Goal: Understand site structure: Grasp the organization and layout of the website

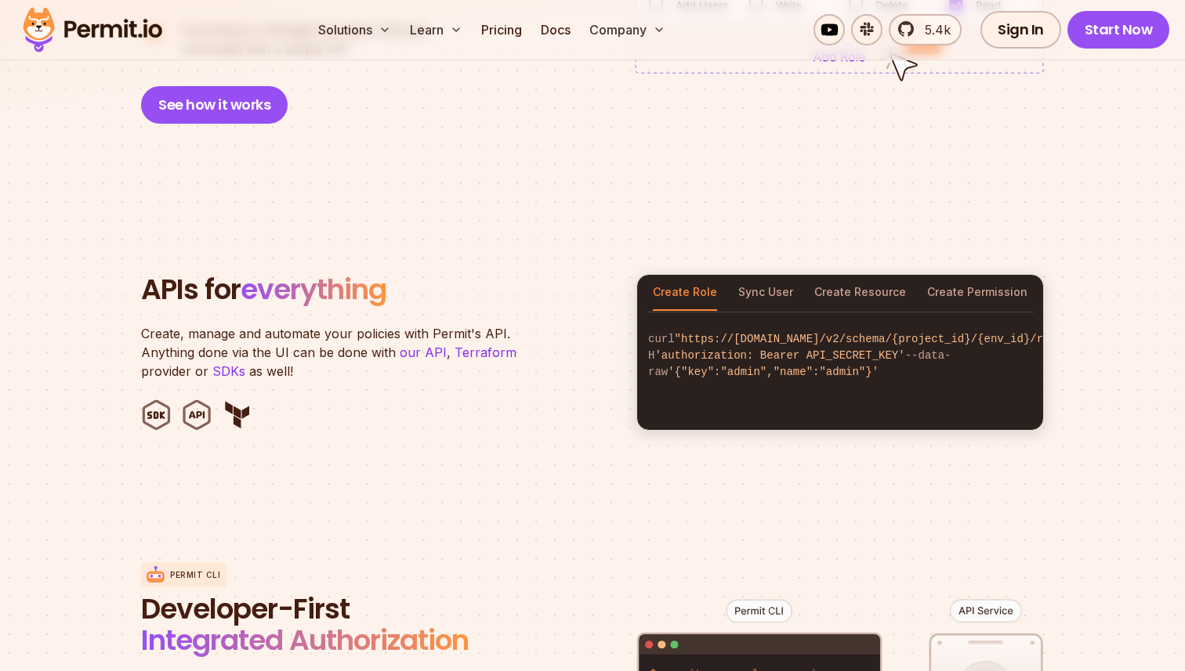
scroll to position [1446, 0]
click at [755, 285] on button "Sync User" at bounding box center [765, 294] width 55 height 36
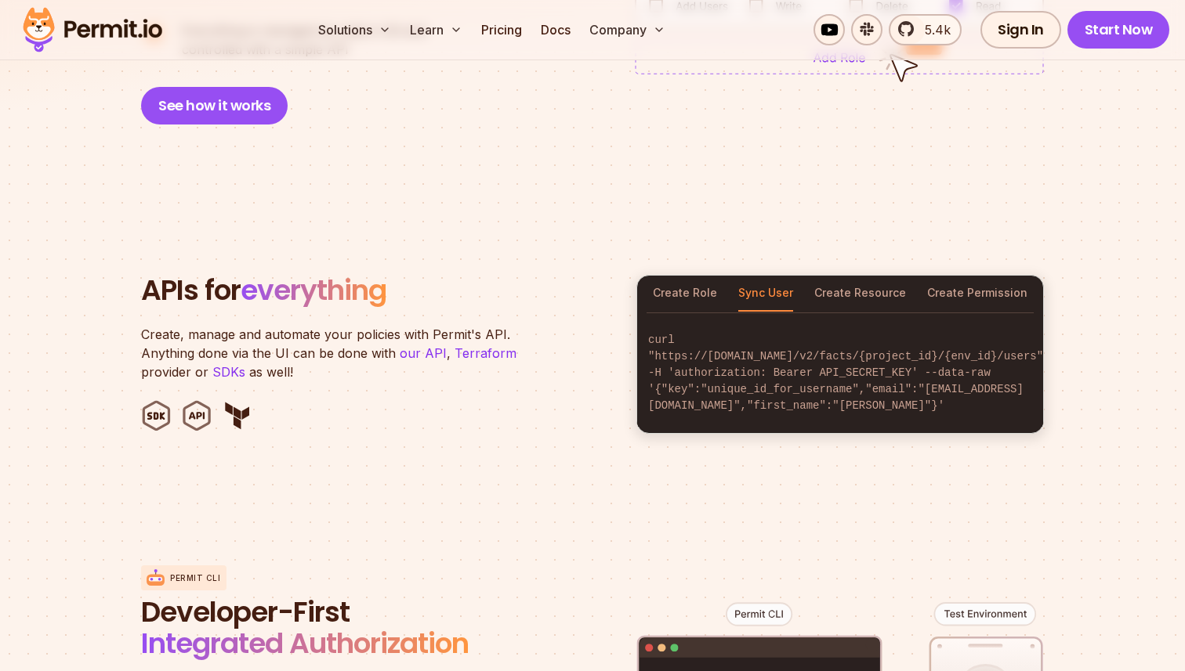
click at [720, 284] on div "Create Role Sync User Create Resource Create Permission" at bounding box center [840, 294] width 406 height 36
click at [686, 286] on button "Create Role" at bounding box center [685, 294] width 64 height 36
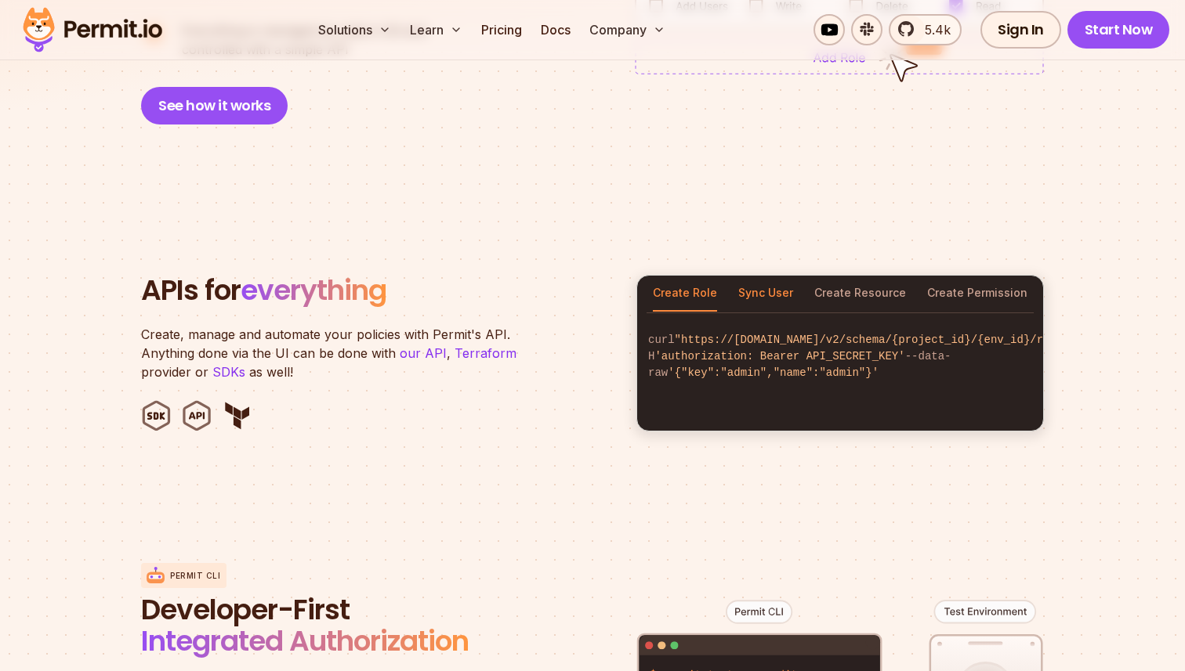
click at [742, 276] on button "Sync User" at bounding box center [765, 294] width 55 height 36
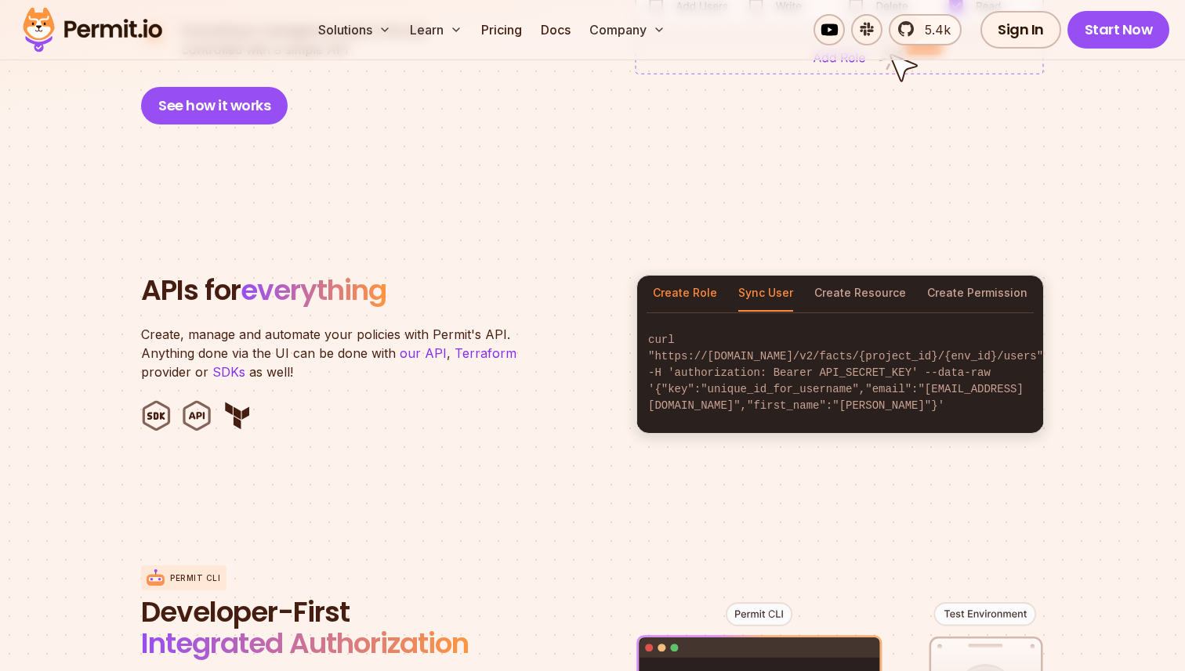
click at [708, 276] on button "Create Role" at bounding box center [685, 294] width 64 height 36
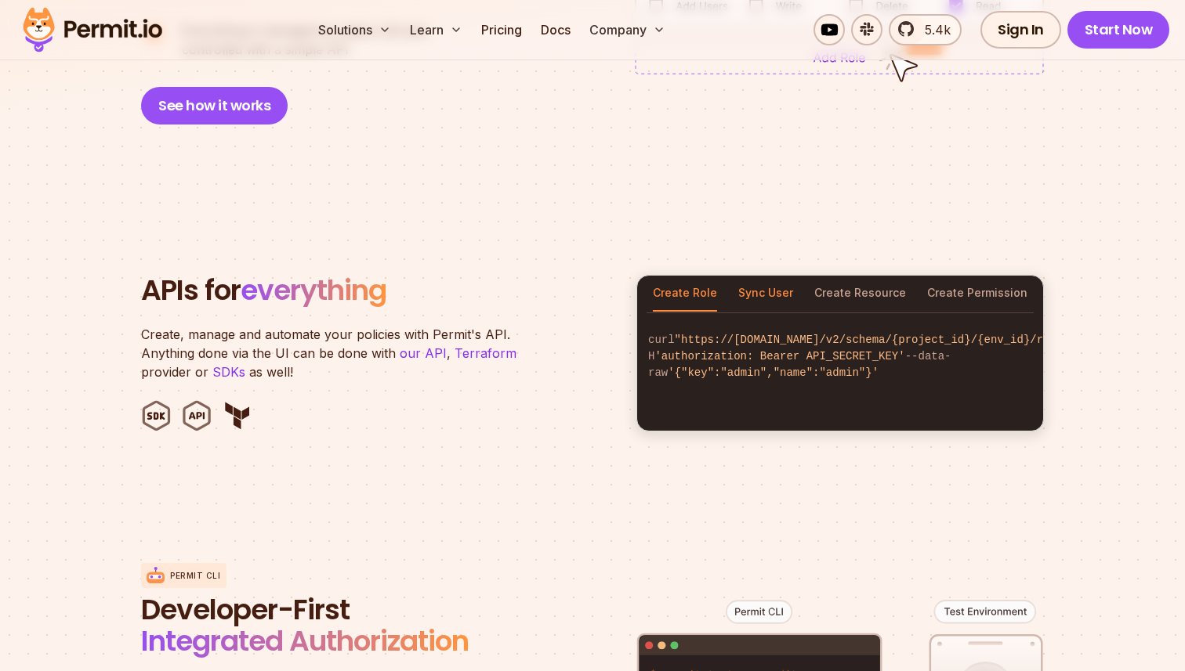
click at [752, 280] on button "Sync User" at bounding box center [765, 294] width 55 height 36
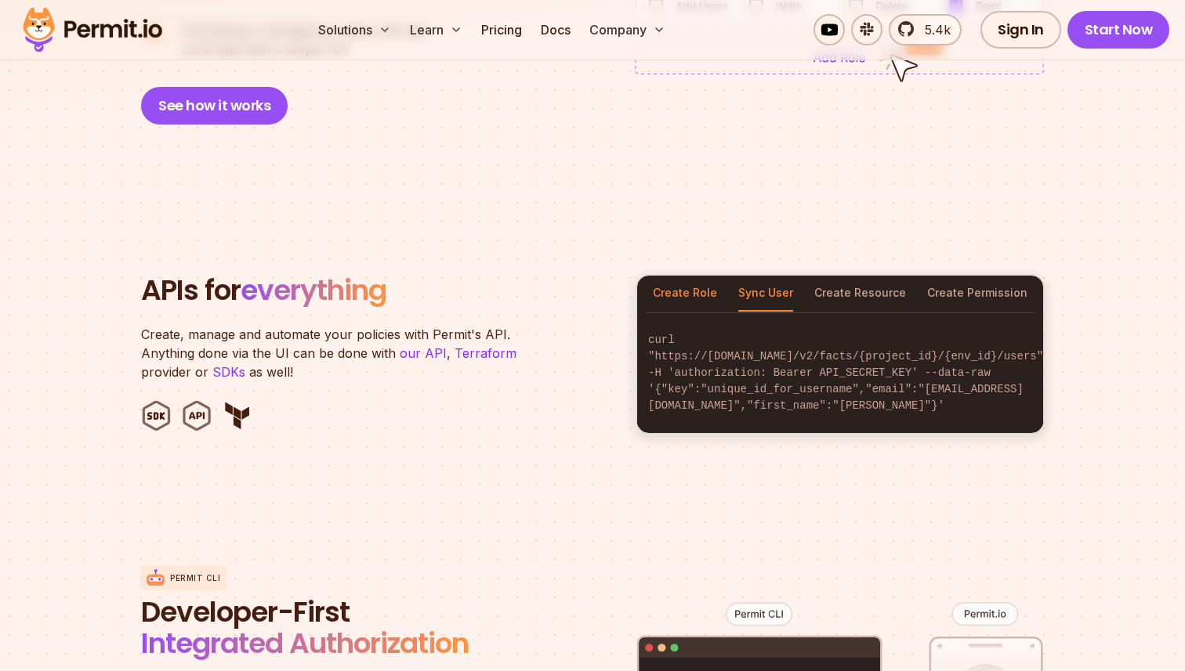
click at [694, 281] on button "Create Role" at bounding box center [685, 294] width 64 height 36
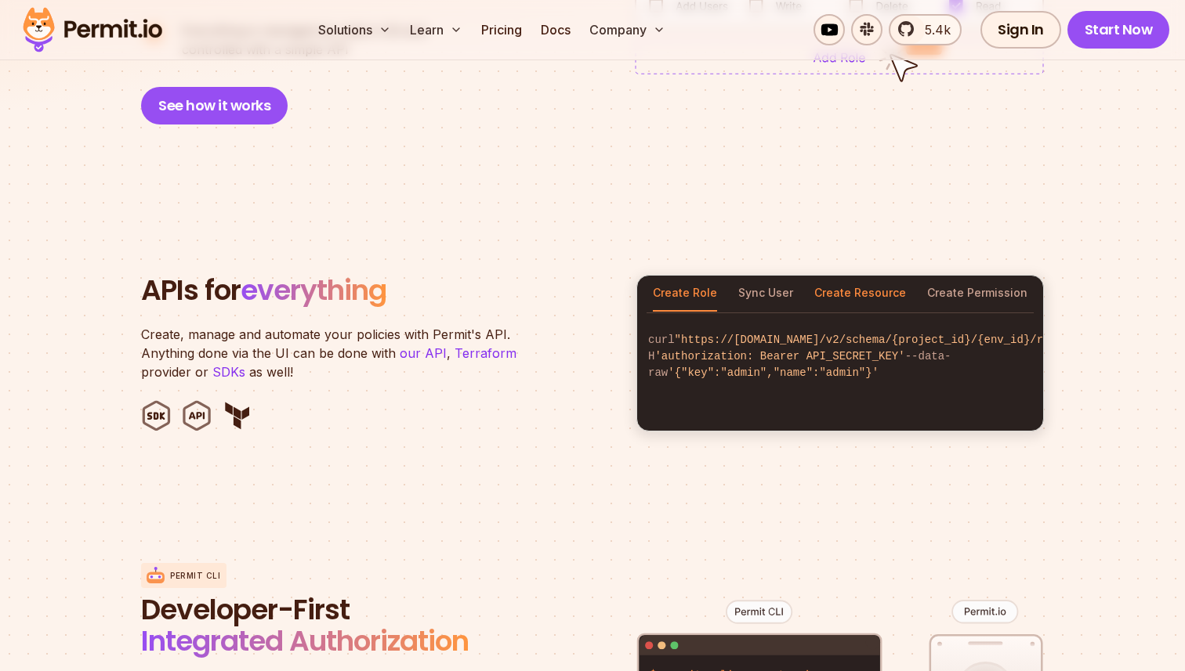
click at [896, 276] on button "Create Resource" at bounding box center [860, 294] width 92 height 36
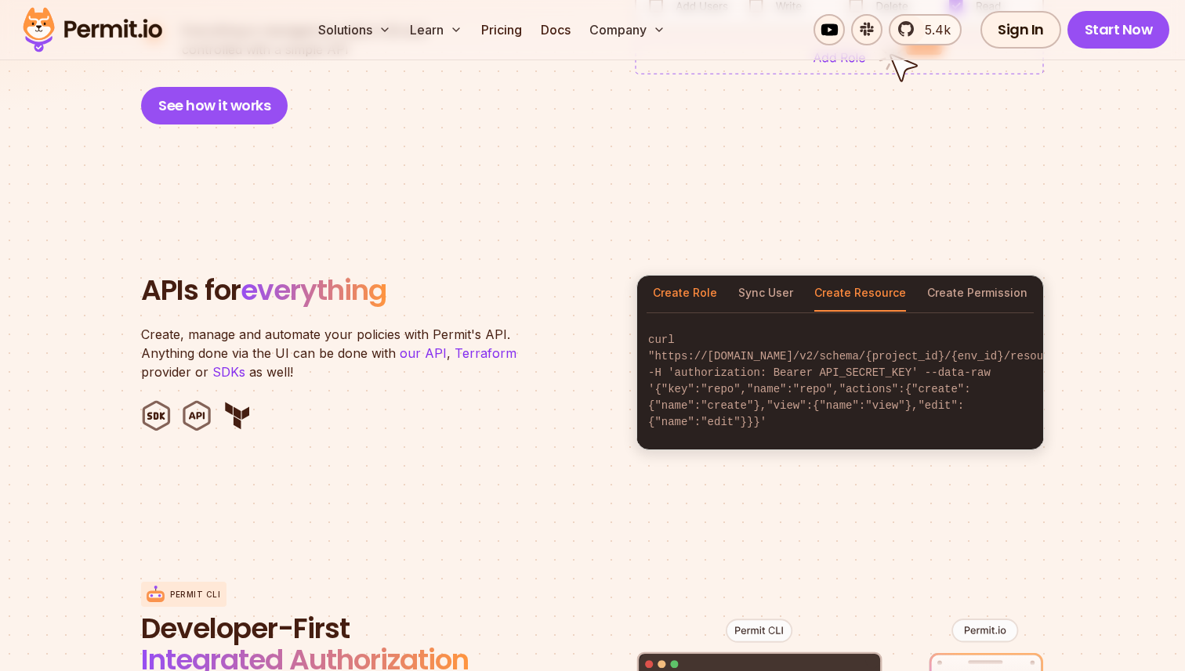
click at [707, 276] on button "Create Role" at bounding box center [685, 294] width 64 height 36
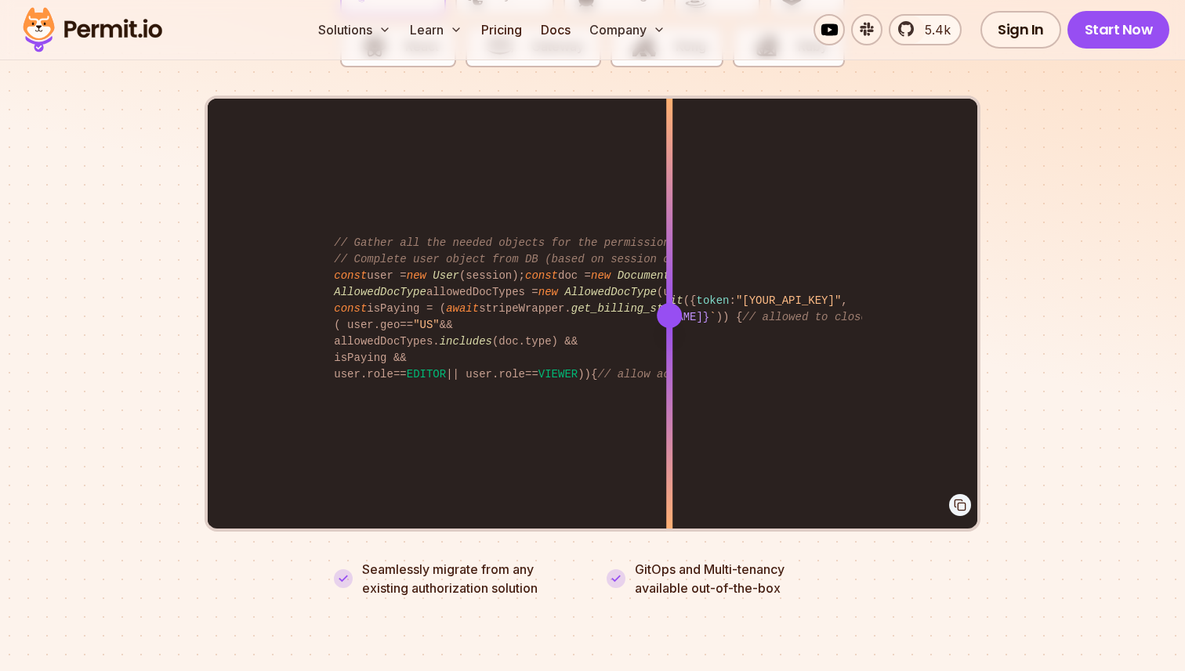
scroll to position [3168, 0]
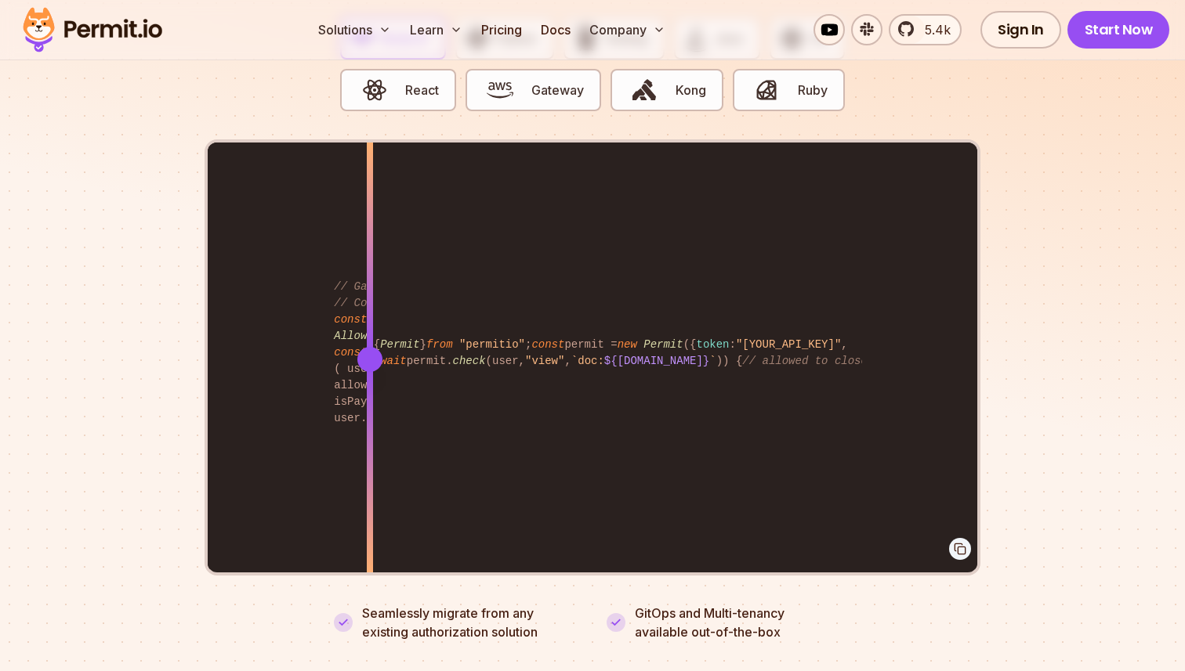
drag, startPoint x: 670, startPoint y: 336, endPoint x: 370, endPoint y: 461, distance: 324.9
click at [370, 461] on div at bounding box center [370, 359] width 6 height 432
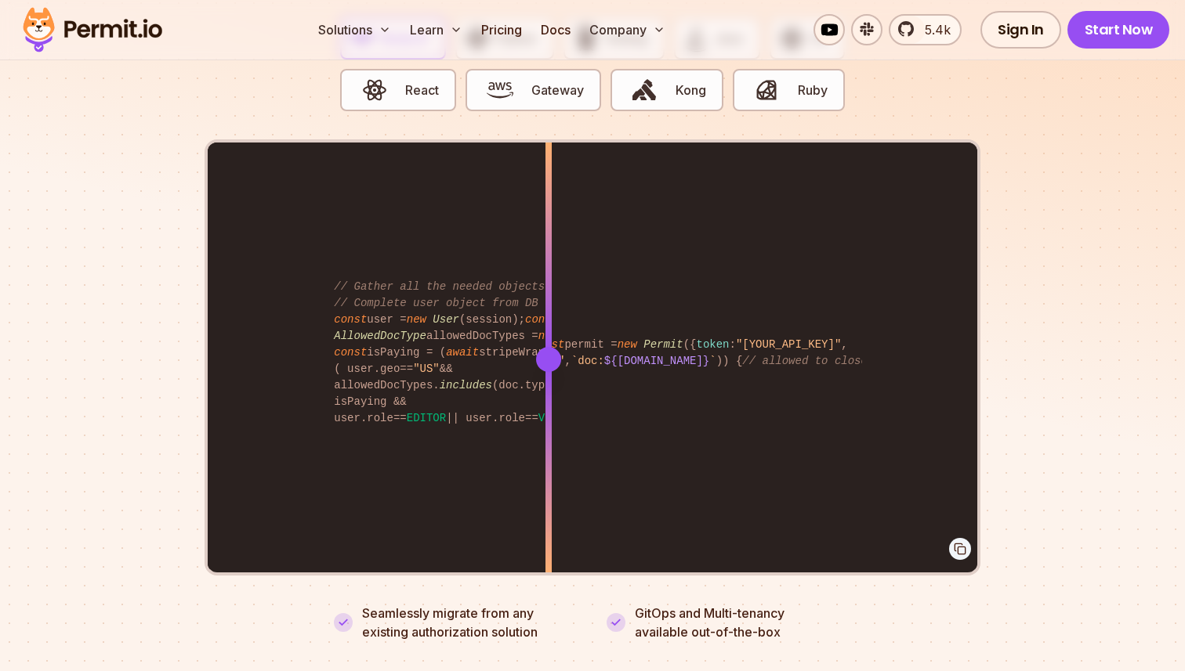
drag, startPoint x: 370, startPoint y: 461, endPoint x: 548, endPoint y: 441, distance: 178.9
click at [548, 442] on div at bounding box center [548, 468] width 6 height 216
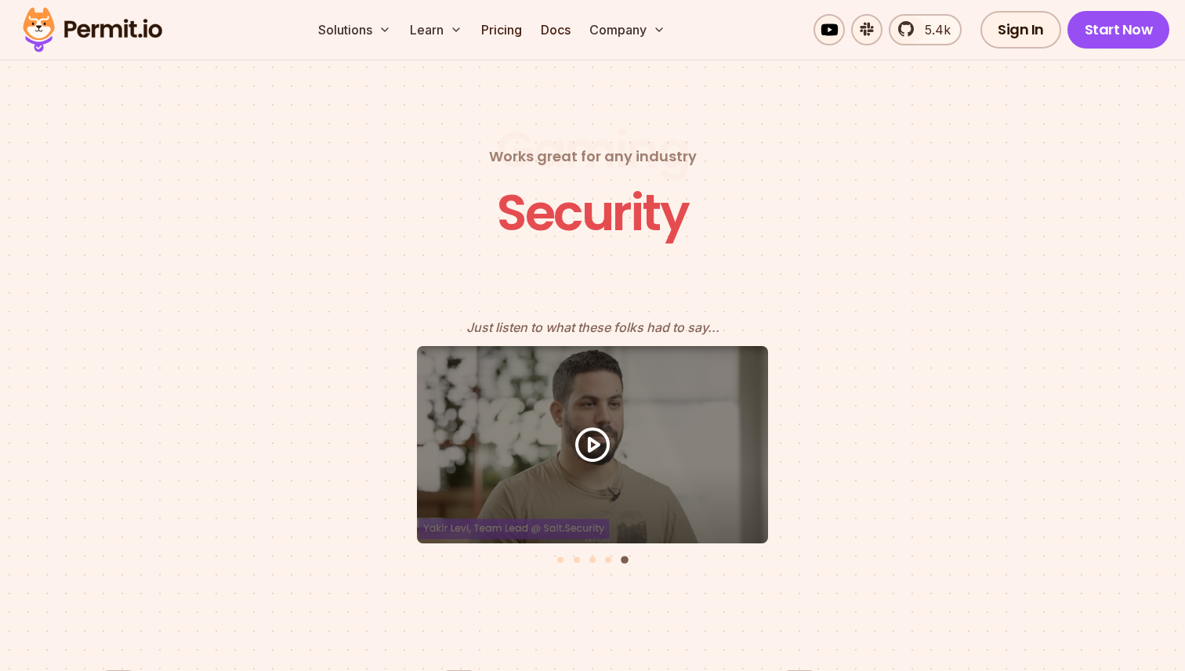
scroll to position [6782, 0]
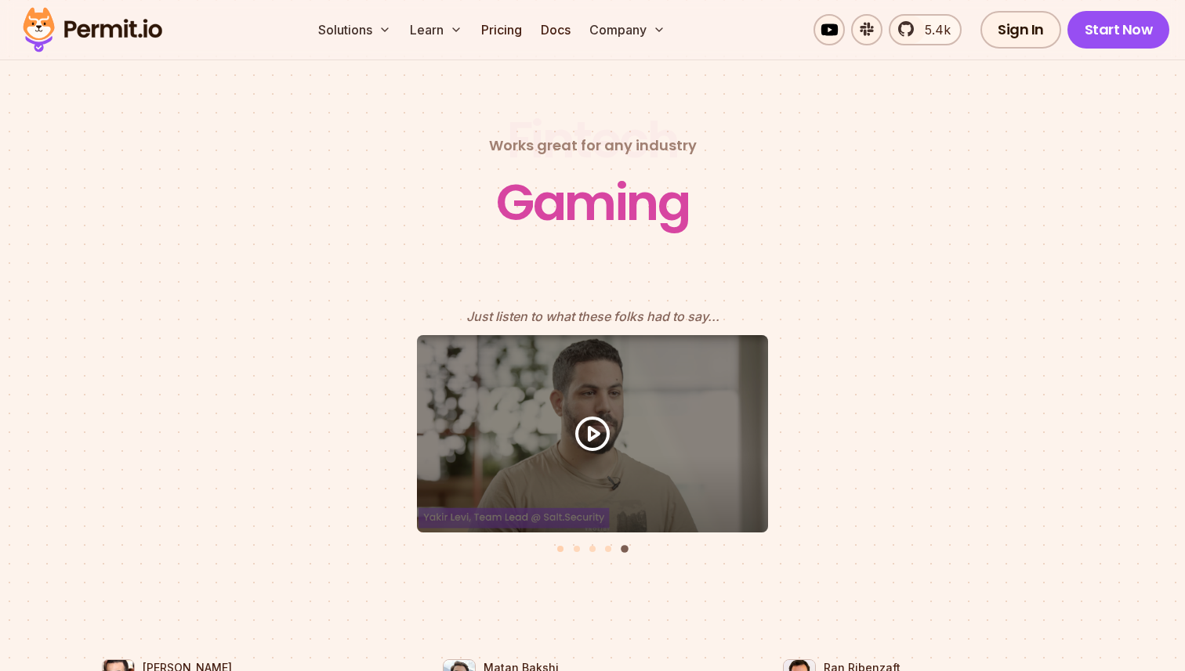
click at [559, 546] on button "Go to slide 1" at bounding box center [560, 549] width 6 height 6
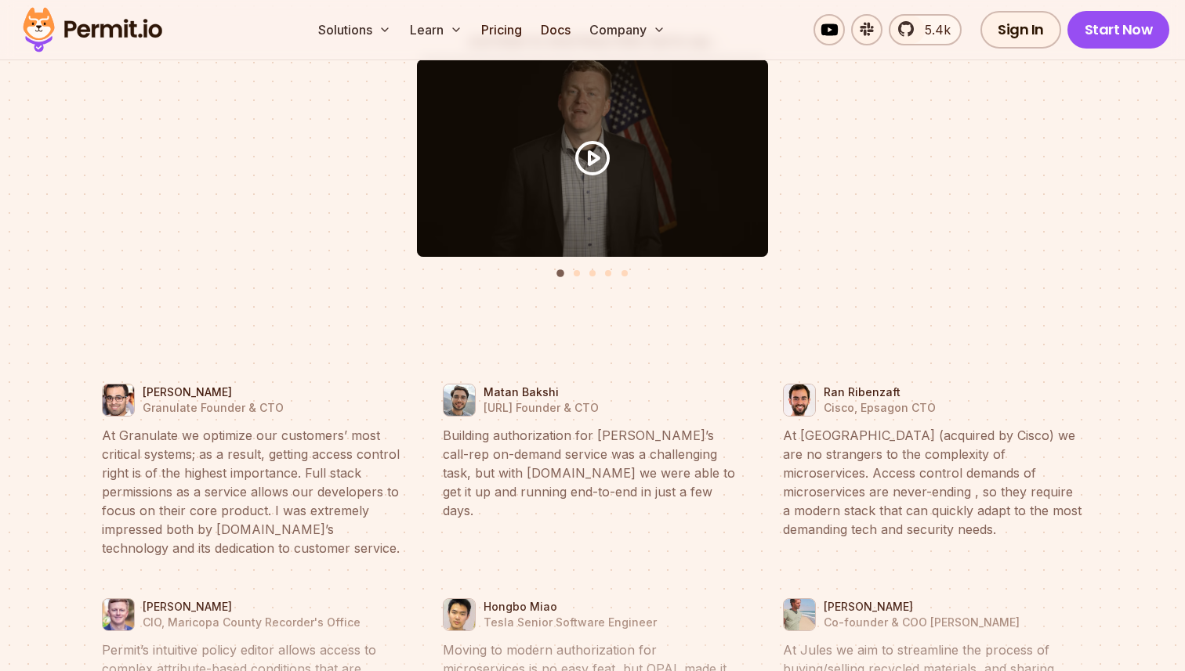
scroll to position [7249, 0]
